Goal: Information Seeking & Learning: Understand process/instructions

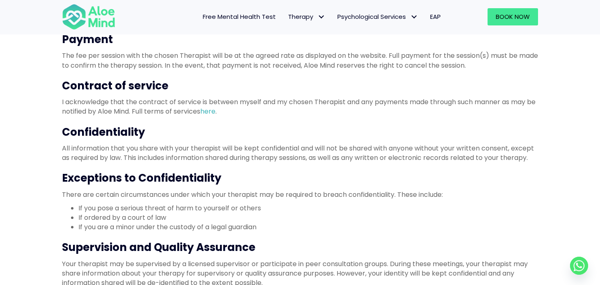
scroll to position [312, 0]
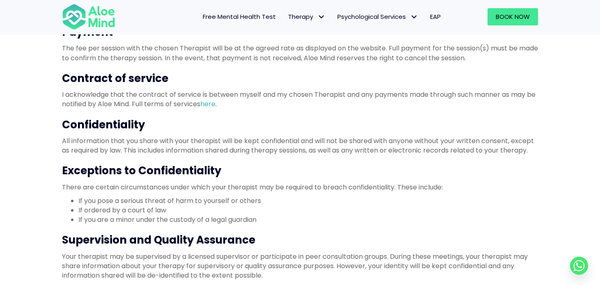
click at [130, 124] on h3 "Confidentiality" at bounding box center [300, 124] width 476 height 15
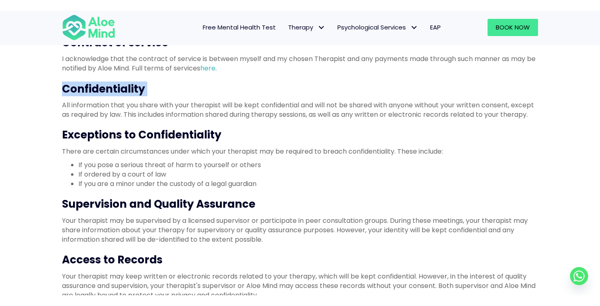
scroll to position [359, 0]
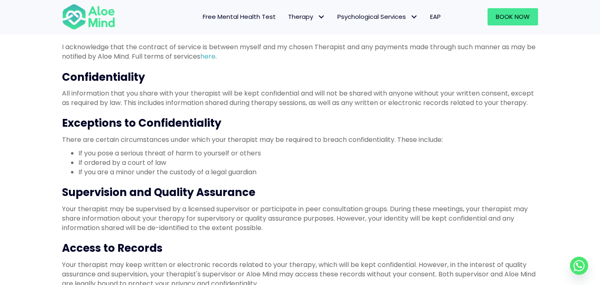
click at [166, 151] on li "If you pose a serious threat of harm to yourself or others" at bounding box center [307, 153] width 459 height 9
drag, startPoint x: 195, startPoint y: 153, endPoint x: 82, endPoint y: 150, distance: 112.4
click at [82, 150] on li "If you pose a serious threat of harm to yourself or others" at bounding box center [307, 153] width 459 height 9
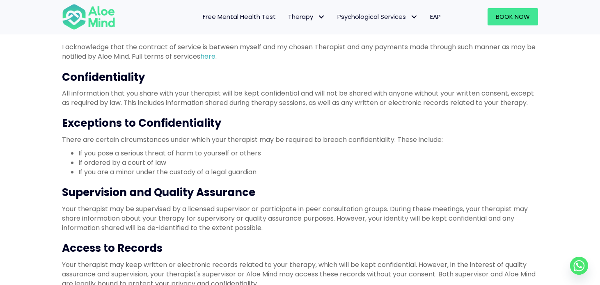
click at [103, 164] on li "If ordered by a court of law" at bounding box center [307, 162] width 459 height 9
